Goal: Find specific page/section: Find specific page/section

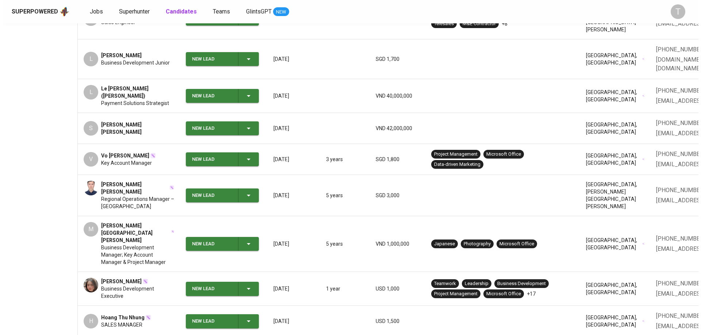
scroll to position [221, 0]
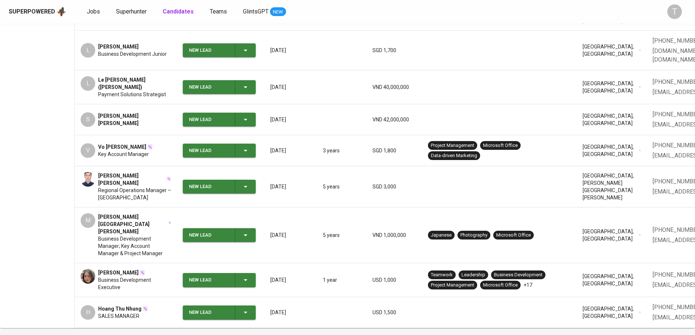
click at [161, 235] on span "Business Development Manager; Key Account Manager & Project Manager" at bounding box center [134, 246] width 73 height 22
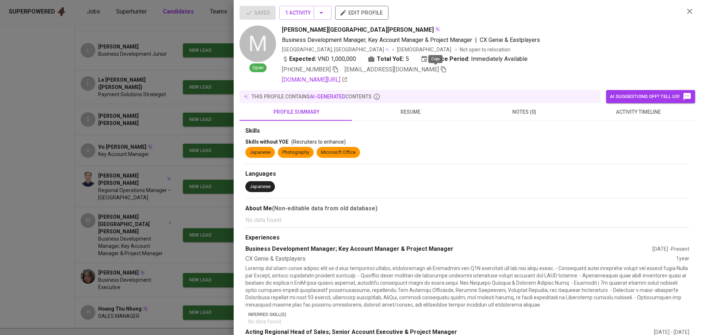
click at [440, 70] on icon "button" at bounding box center [443, 69] width 7 height 7
click at [101, 335] on html "Superpowered Jobs Superhunter Candidates Teams GlintsGPT NEW T Candidates 1 2 3…" at bounding box center [350, 78] width 701 height 598
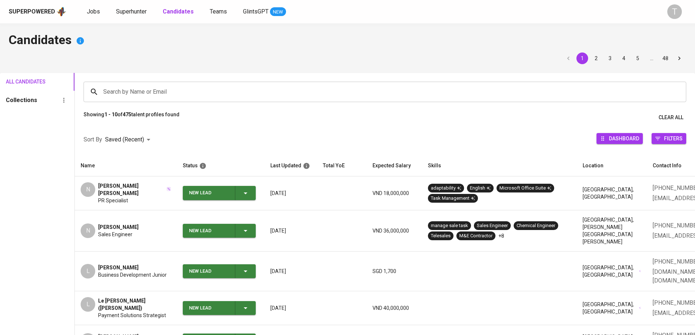
drag, startPoint x: 77, startPoint y: 11, endPoint x: 85, endPoint y: 12, distance: 7.8
click at [83, 13] on div "Superpowered Jobs Superhunter Candidates Teams GlintsGPT NEW" at bounding box center [336, 11] width 655 height 11
click at [92, 13] on span "Jobs" at bounding box center [93, 11] width 13 height 7
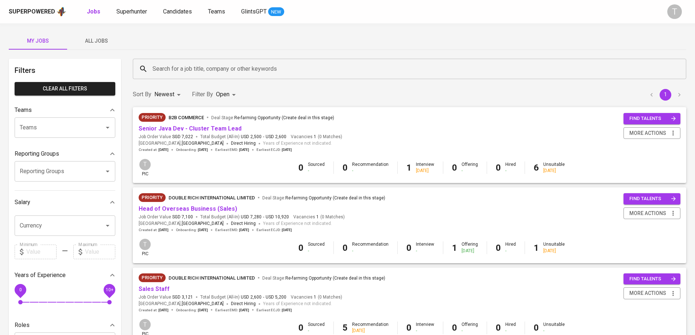
click at [106, 32] on div "My Jobs All Jobs Filters Clear All filters Teams Teams Teams Reporting Groups R…" at bounding box center [347, 251] width 695 height 456
click at [101, 34] on button "All Jobs" at bounding box center [96, 41] width 58 height 18
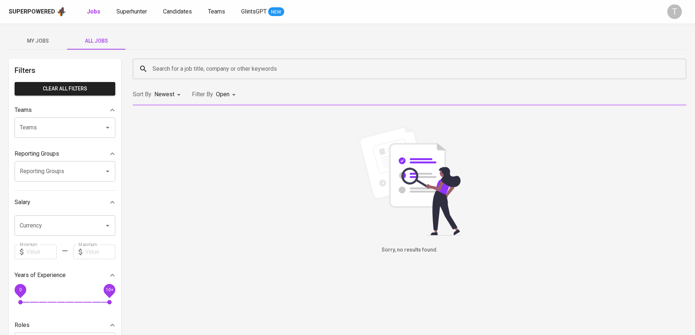
click at [84, 128] on input "Teams" at bounding box center [55, 128] width 74 height 14
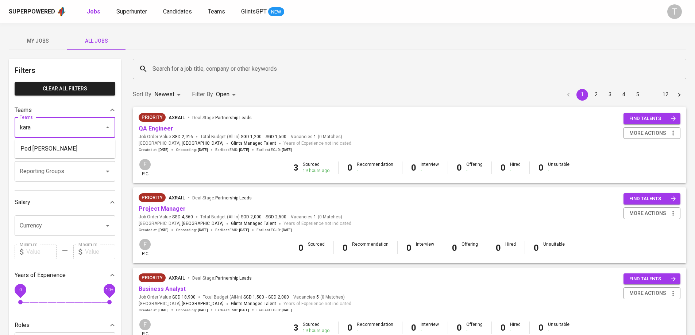
click at [41, 149] on li "Pod [PERSON_NAME]" at bounding box center [65, 148] width 101 height 13
type input "kara"
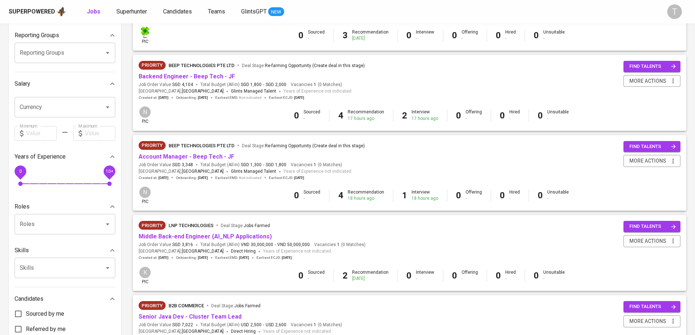
scroll to position [183, 0]
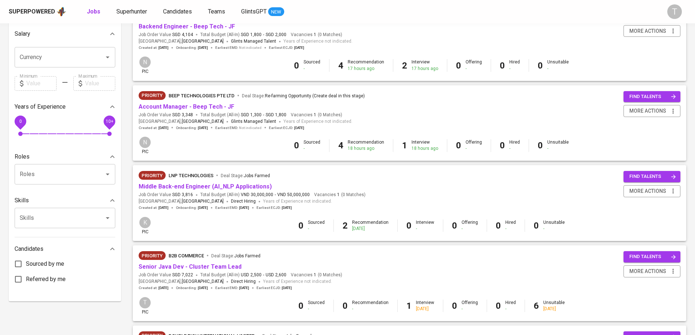
click at [200, 103] on span "Account Manager - Beep Tech - JF" at bounding box center [187, 107] width 96 height 8
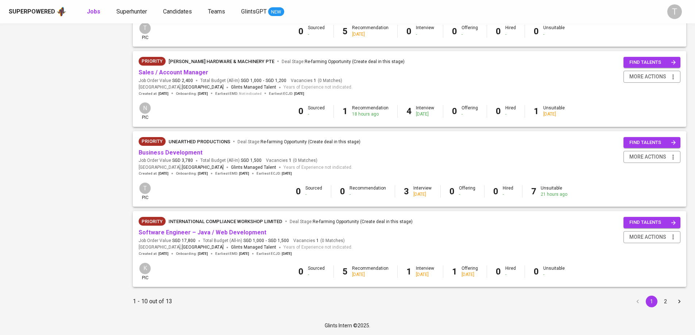
scroll to position [621, 0]
click at [671, 298] on li "2" at bounding box center [666, 302] width 14 height 12
click at [671, 300] on button "2" at bounding box center [666, 302] width 12 height 12
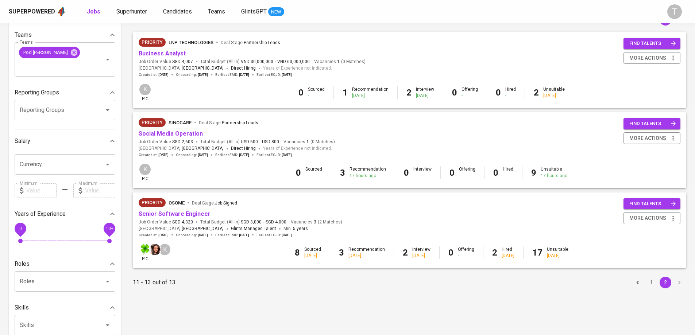
scroll to position [73, 0]
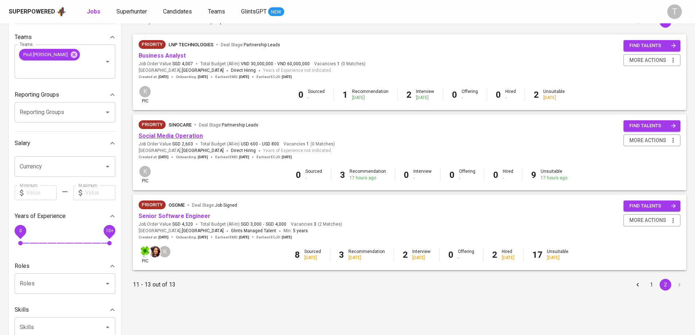
click at [199, 139] on link "Social Media Operation" at bounding box center [171, 136] width 64 height 7
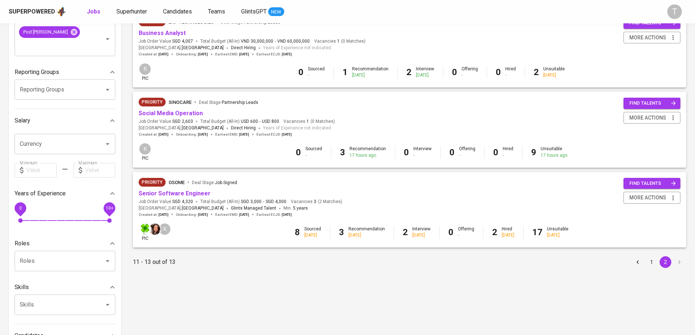
scroll to position [163, 0]
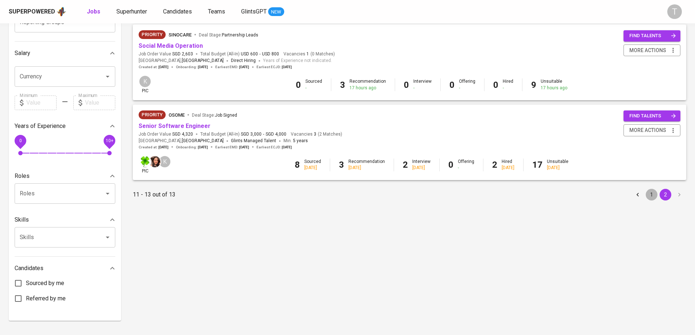
click at [648, 197] on button "1" at bounding box center [652, 195] width 12 height 12
